Goal: Transaction & Acquisition: Purchase product/service

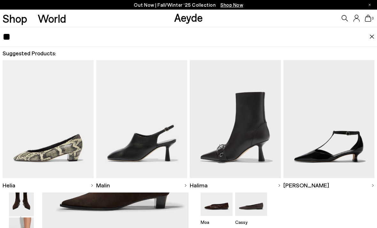
type input "*"
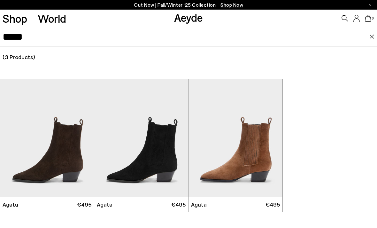
type input "*****"
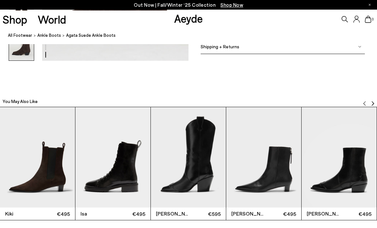
scroll to position [1180, 0]
